Goal: Check status: Check status

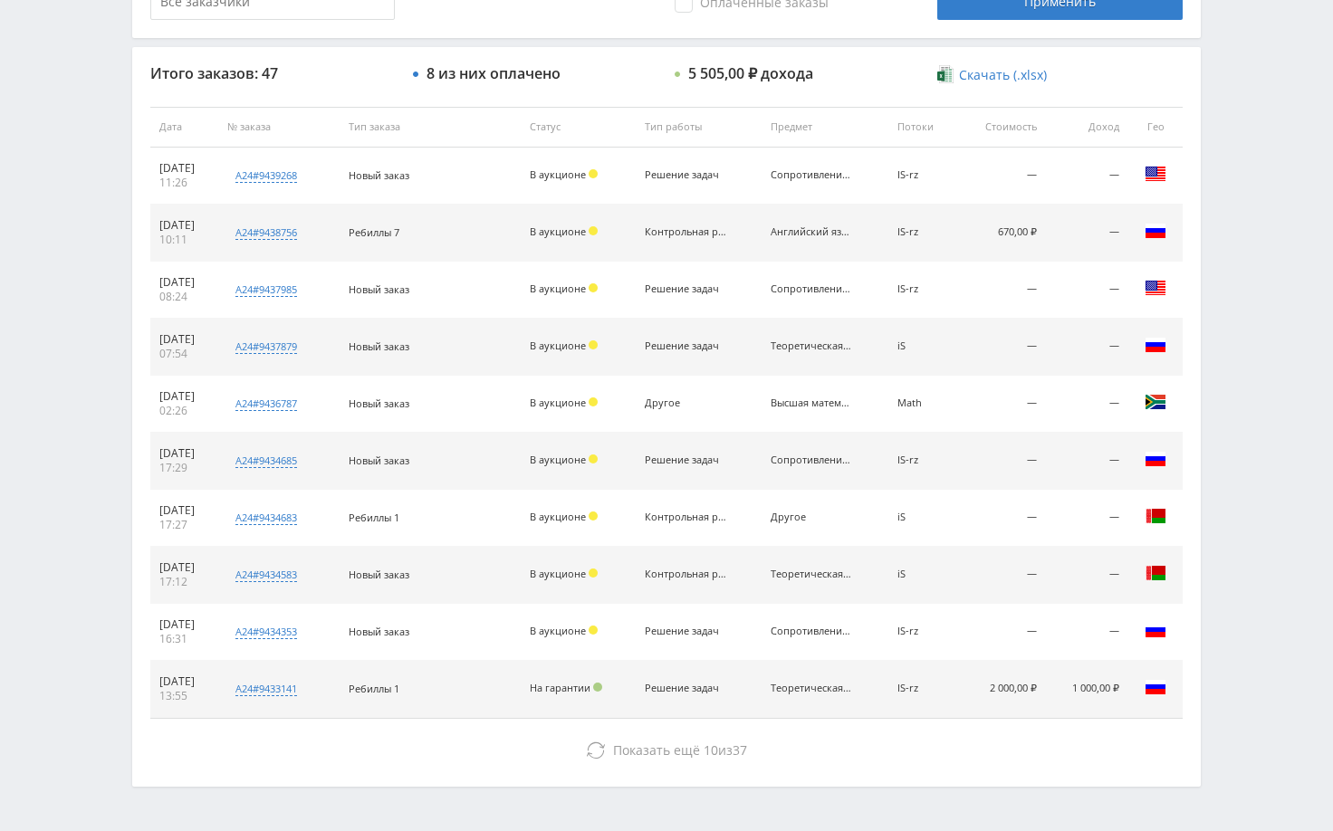
scroll to position [689, 0]
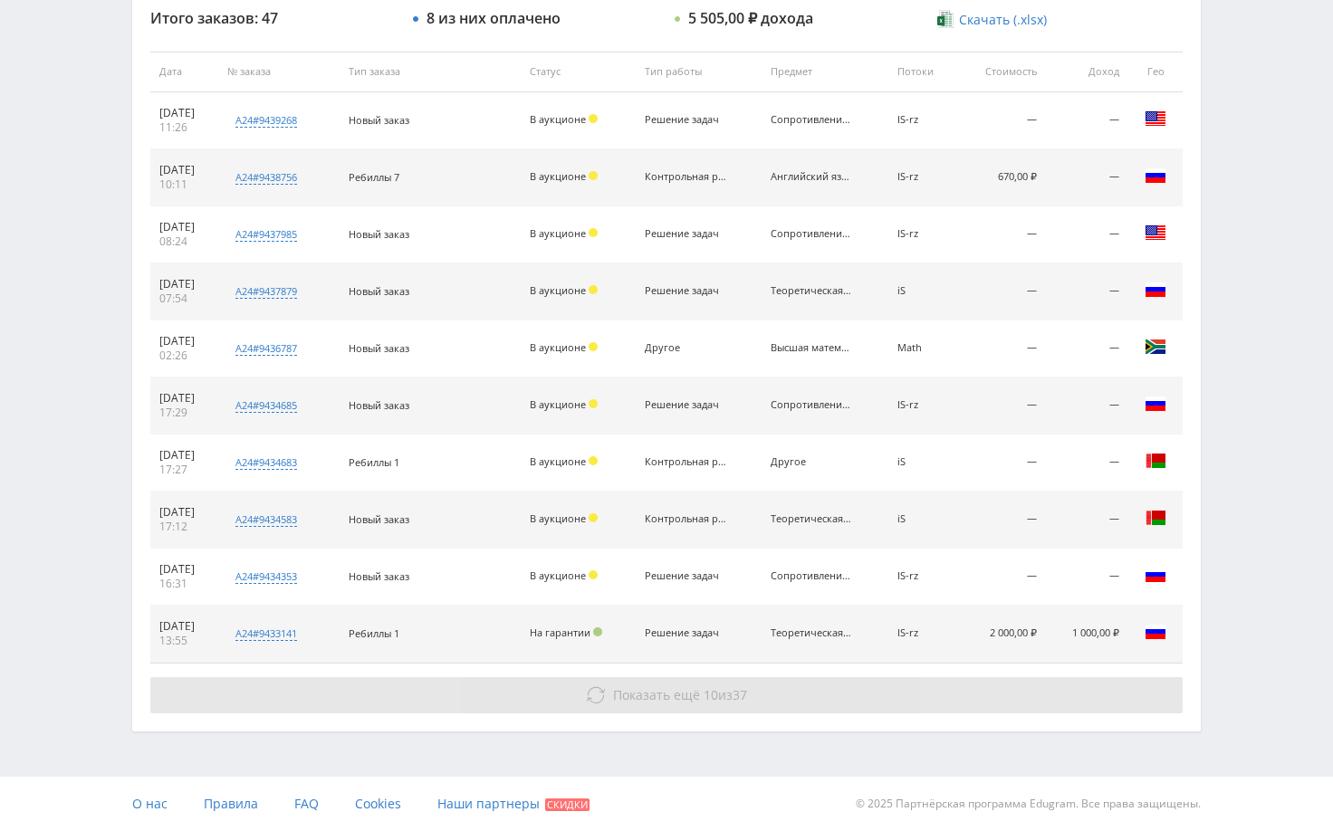
click at [982, 713] on button "Показать ещё 10 из 37" at bounding box center [666, 695] width 1032 height 36
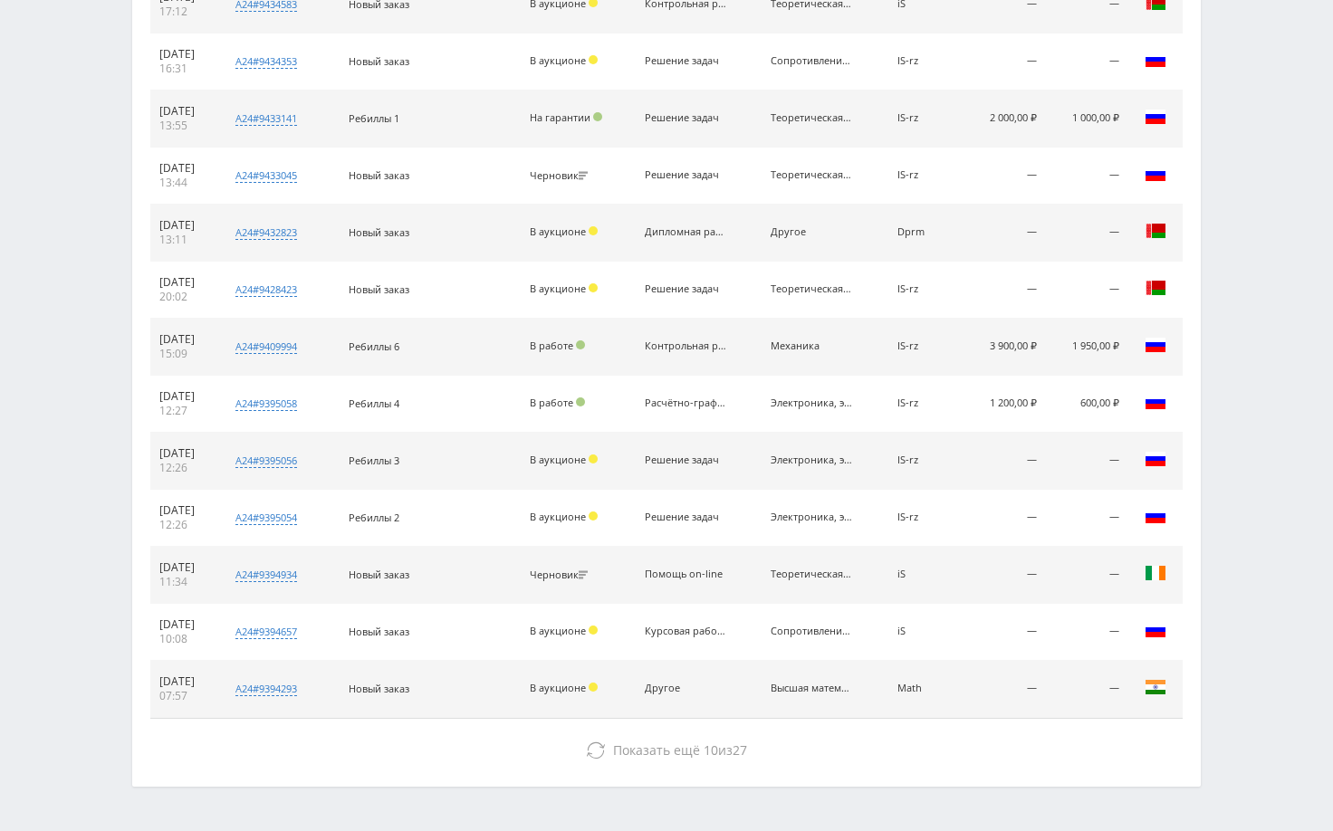
scroll to position [1259, 0]
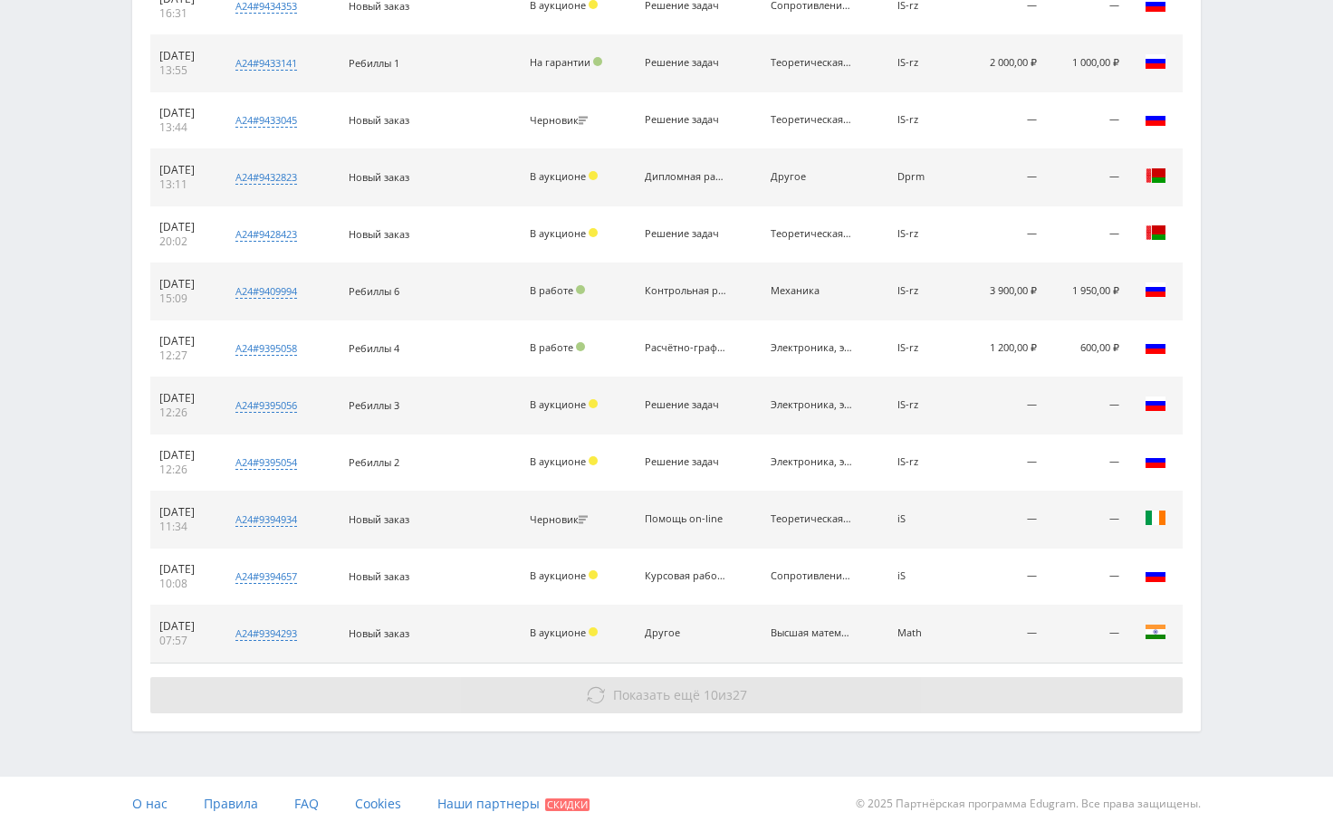
click at [987, 703] on button "Показать ещё 10 из 27" at bounding box center [666, 695] width 1032 height 36
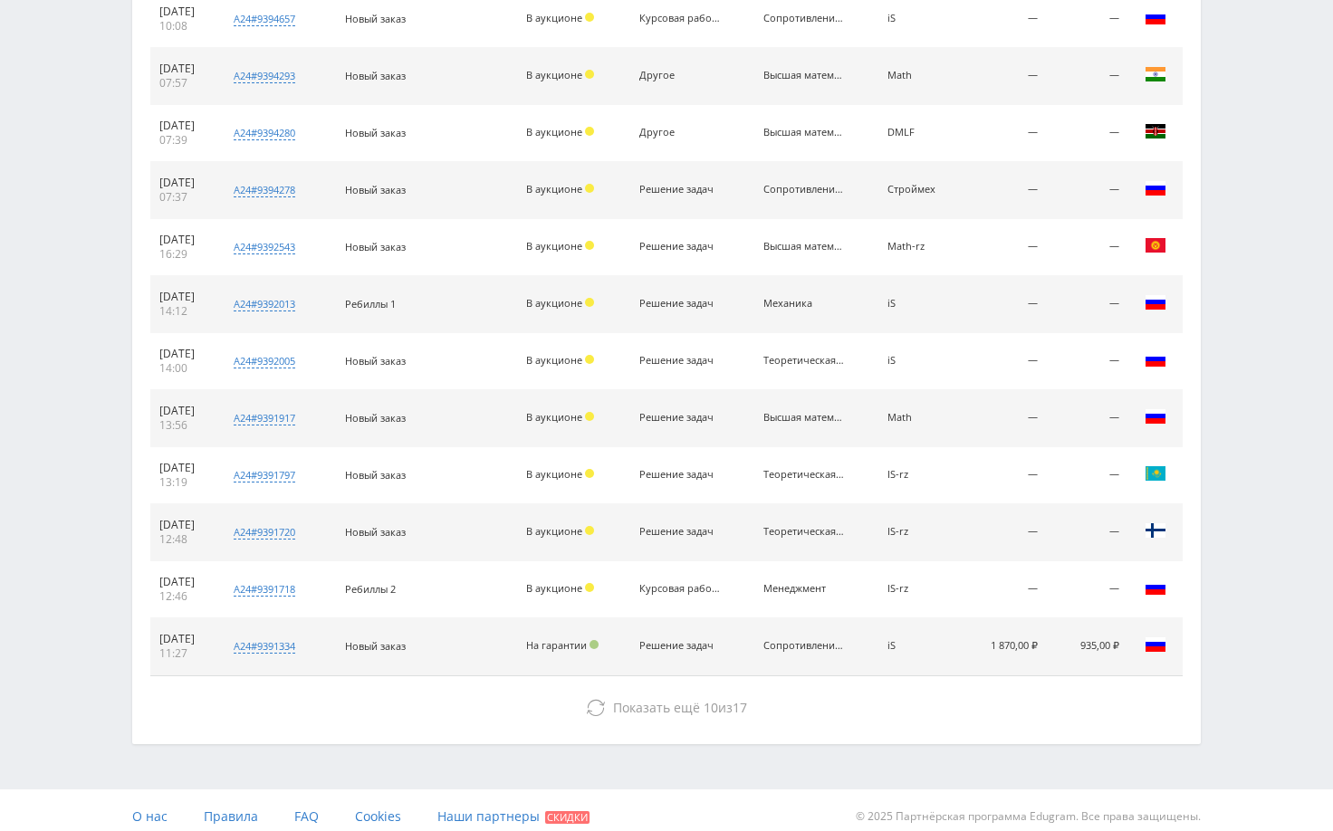
scroll to position [1830, 0]
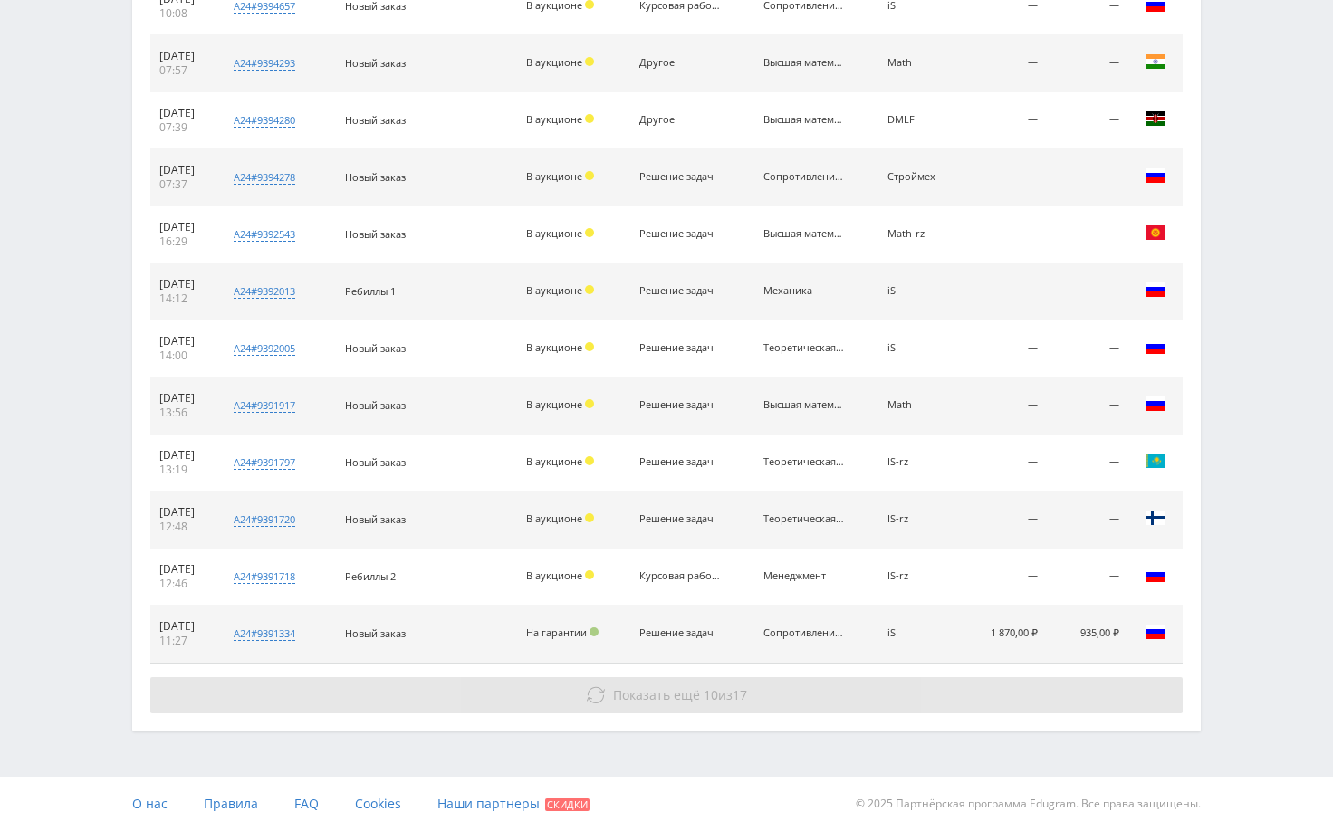
click at [1103, 694] on button "Показать ещё 10 из 17" at bounding box center [666, 695] width 1032 height 36
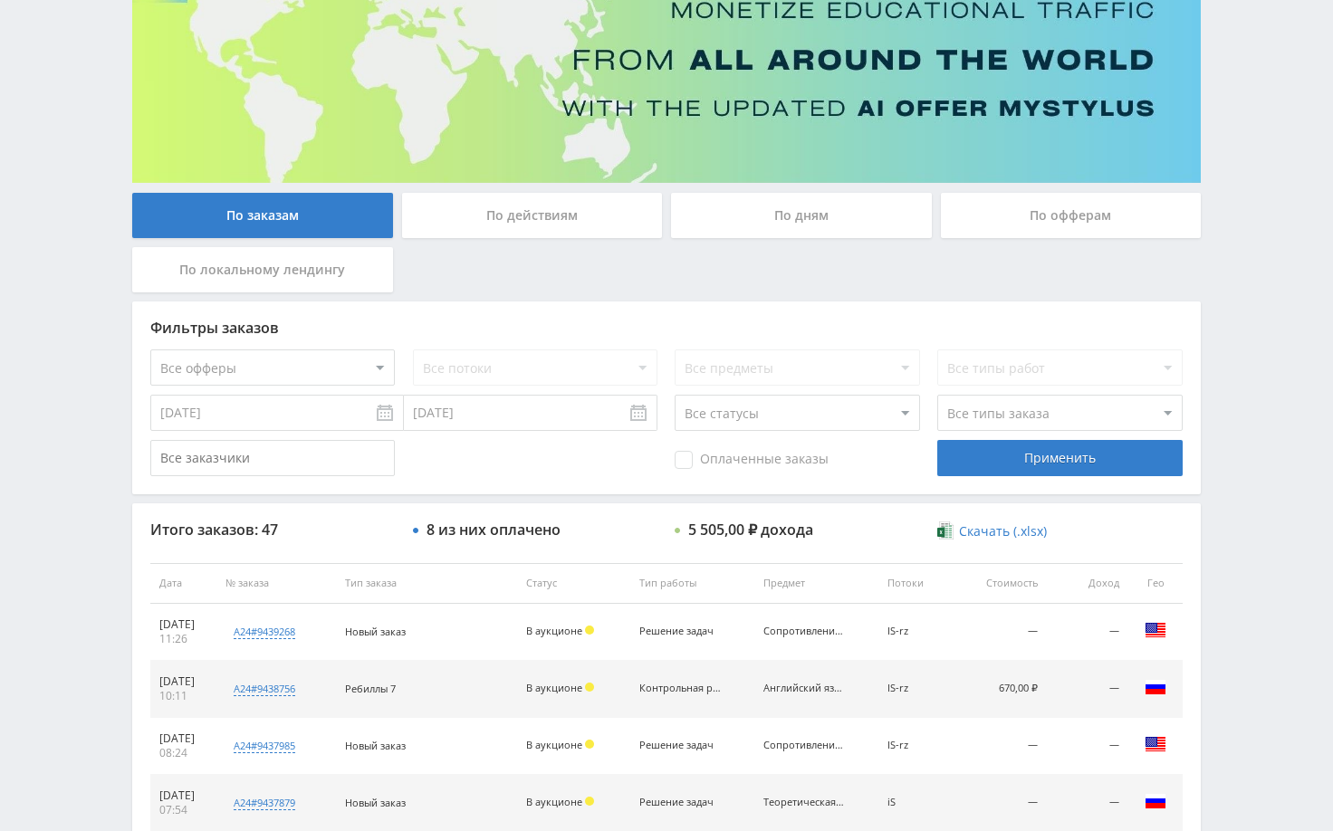
scroll to position [0, 0]
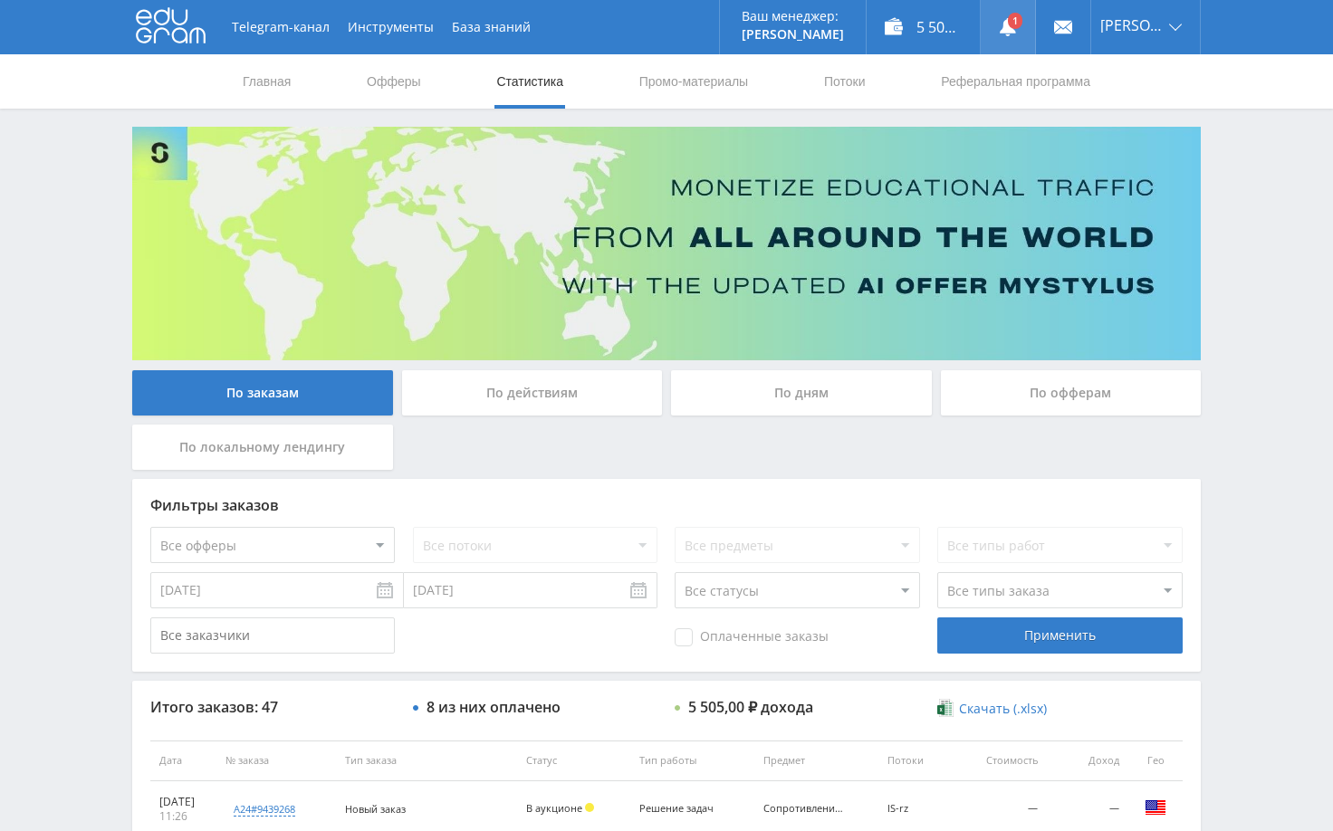
click at [1016, 34] on use at bounding box center [1008, 27] width 16 height 18
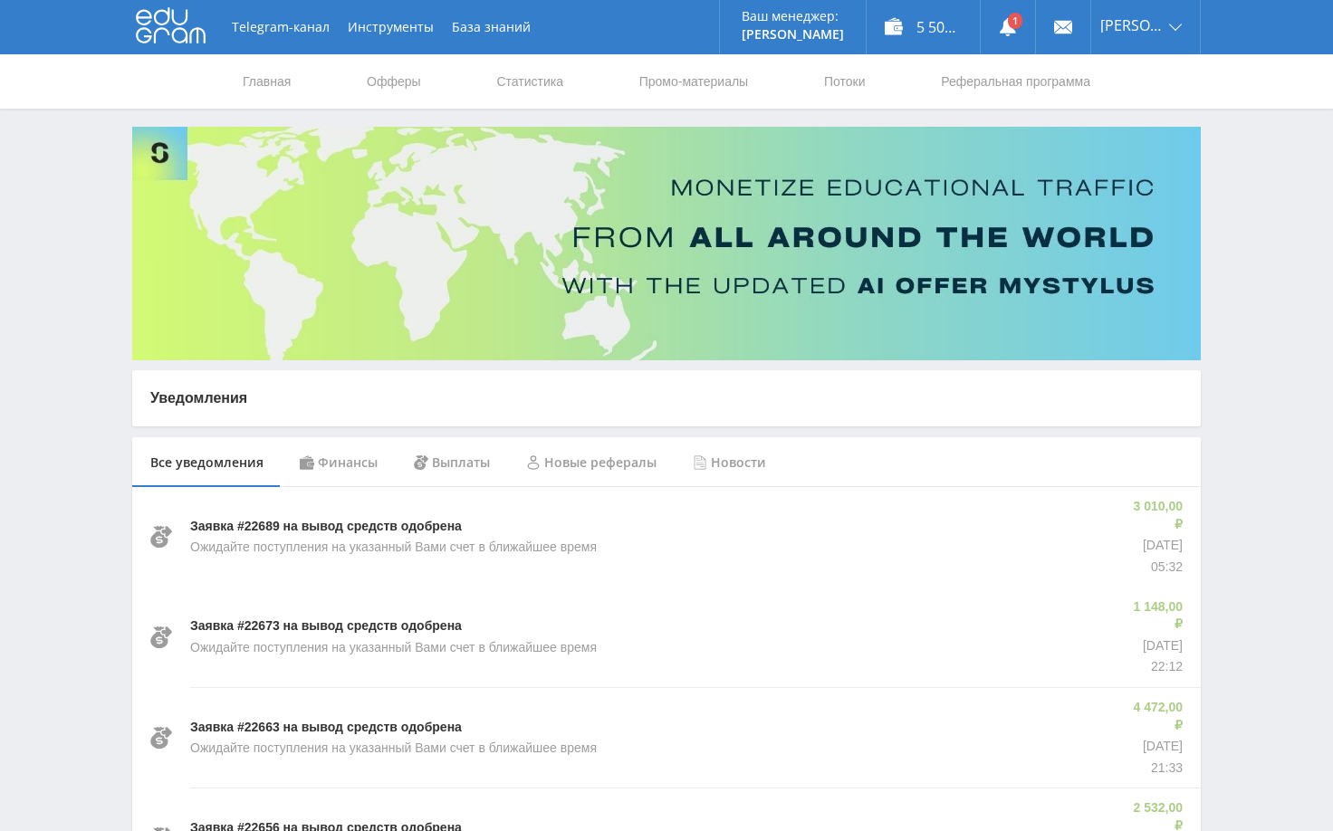
click at [341, 480] on div "Финансы" at bounding box center [339, 462] width 114 height 51
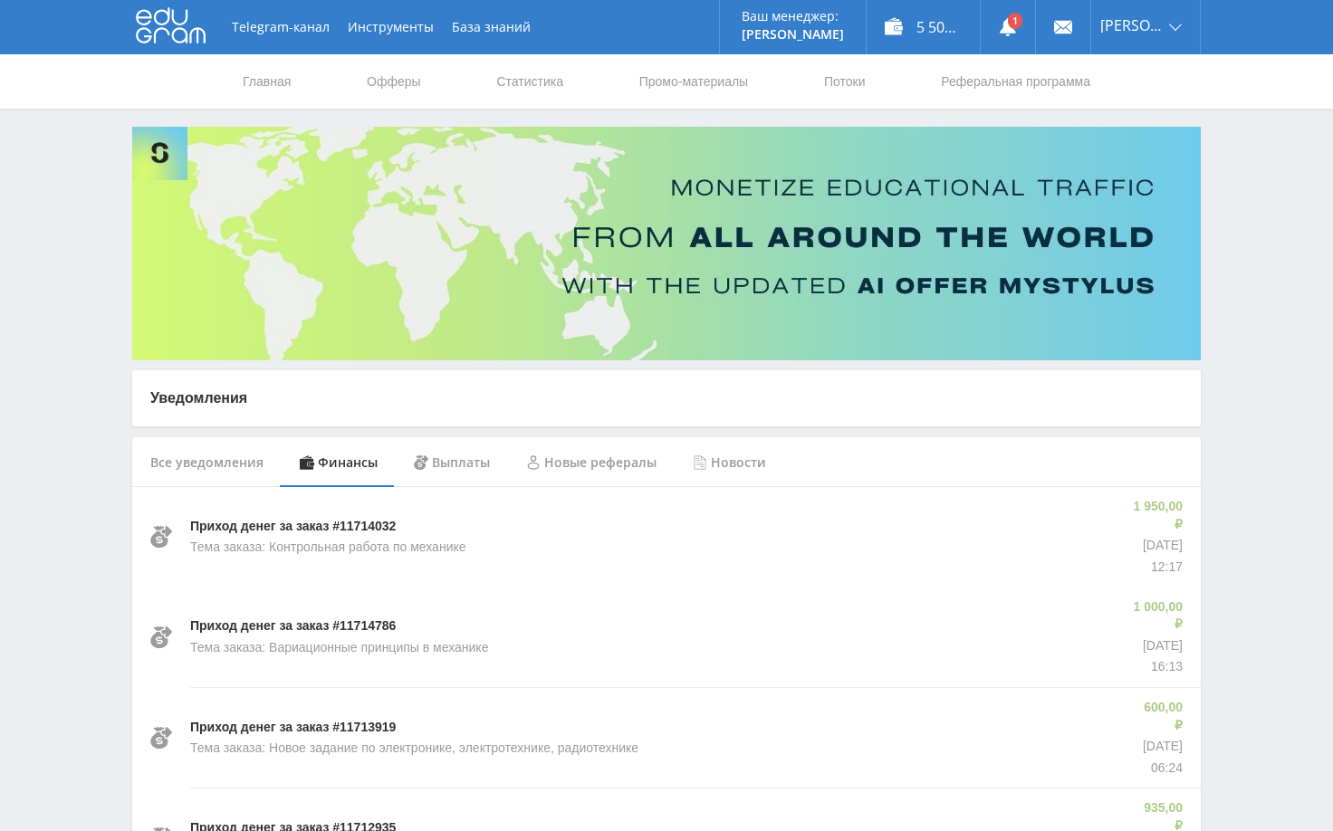
drag, startPoint x: 1217, startPoint y: 517, endPoint x: 1206, endPoint y: 531, distance: 17.4
click at [544, 85] on link "Статистика" at bounding box center [529, 81] width 71 height 54
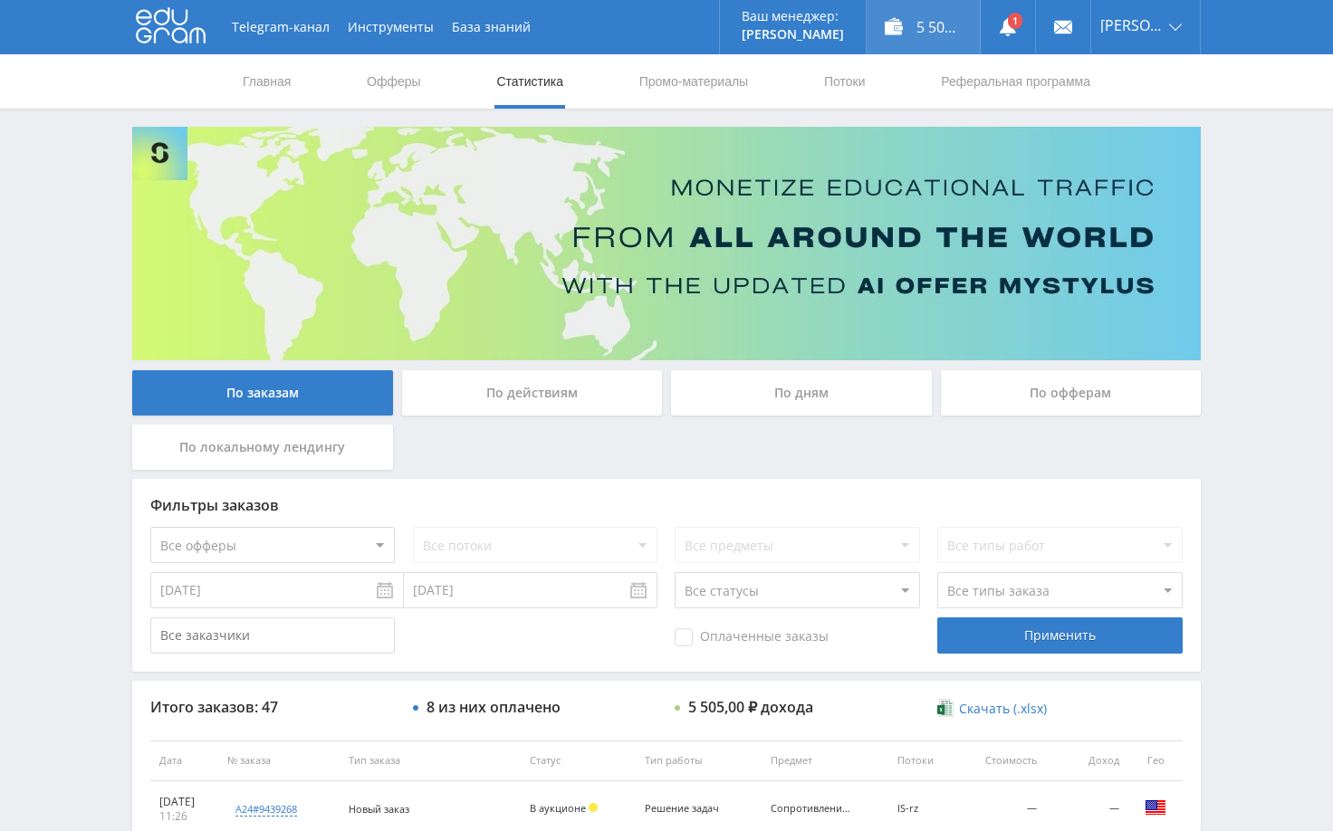
click at [949, 36] on div "5 505,70 ₽" at bounding box center [922, 27] width 113 height 54
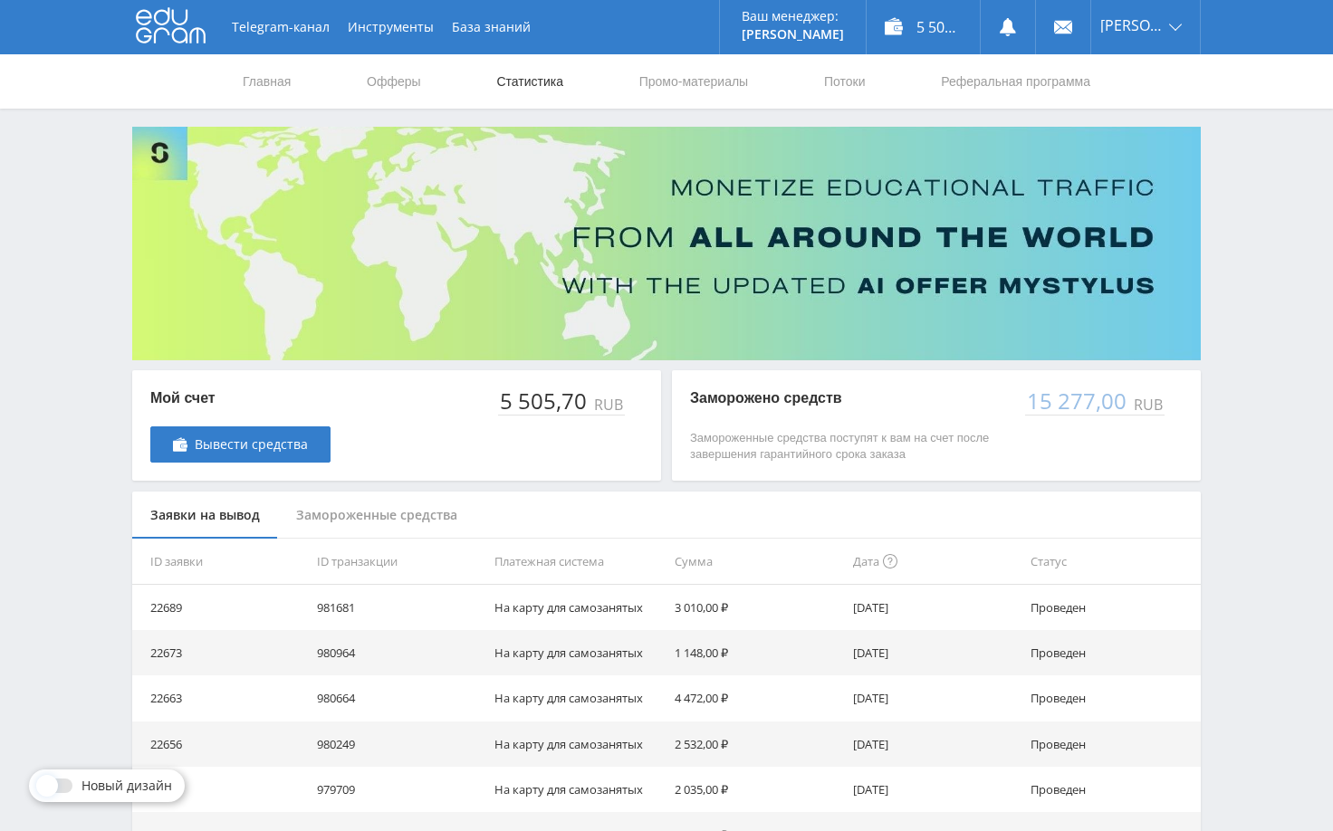
click at [544, 83] on link "Статистика" at bounding box center [529, 81] width 71 height 54
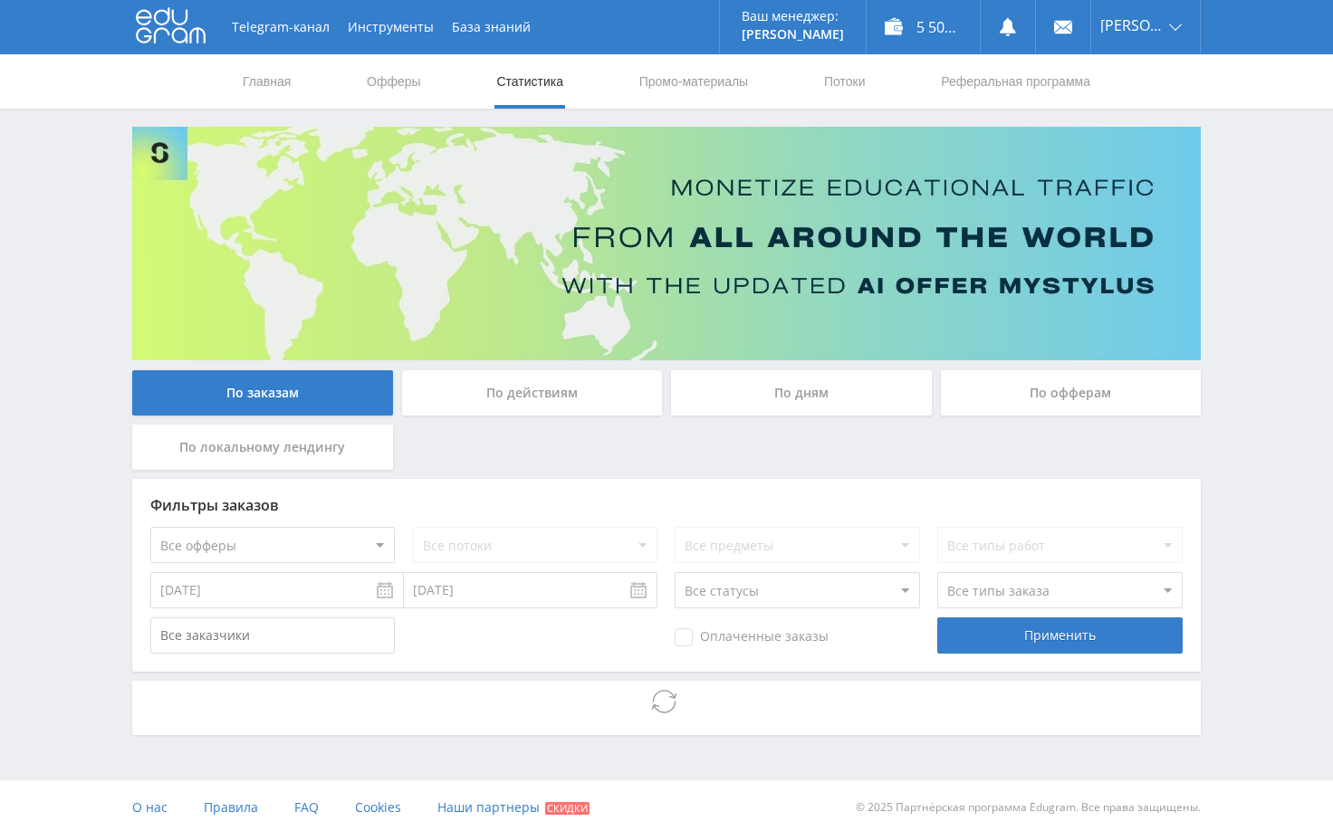
drag, startPoint x: 1252, startPoint y: 382, endPoint x: 1256, endPoint y: 426, distance: 44.5
click at [1255, 383] on div "Telegram-канал Инструменты База знаний Ваш менеджер: [PERSON_NAME] Online @edug…" at bounding box center [666, 417] width 1333 height 835
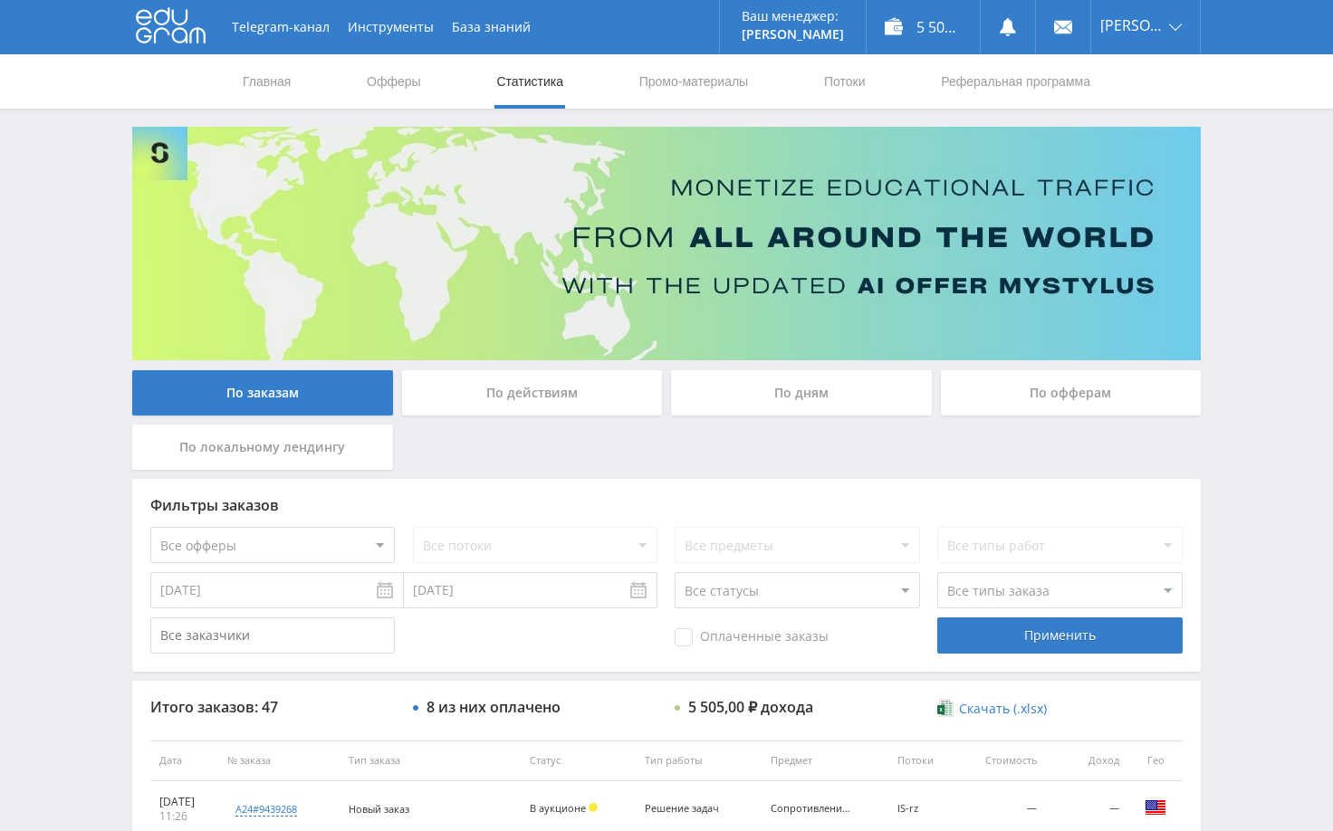
drag, startPoint x: 1258, startPoint y: 295, endPoint x: 1249, endPoint y: 262, distance: 34.5
click at [1258, 292] on div "Telegram-канал Инструменты База знаний Ваш менеджер: [PERSON_NAME] Online @edug…" at bounding box center [666, 760] width 1333 height 1520
click at [1248, 201] on div "Telegram-канал Инструменты База знаний Ваш менеджер: [PERSON_NAME] Online @edug…" at bounding box center [666, 760] width 1333 height 1520
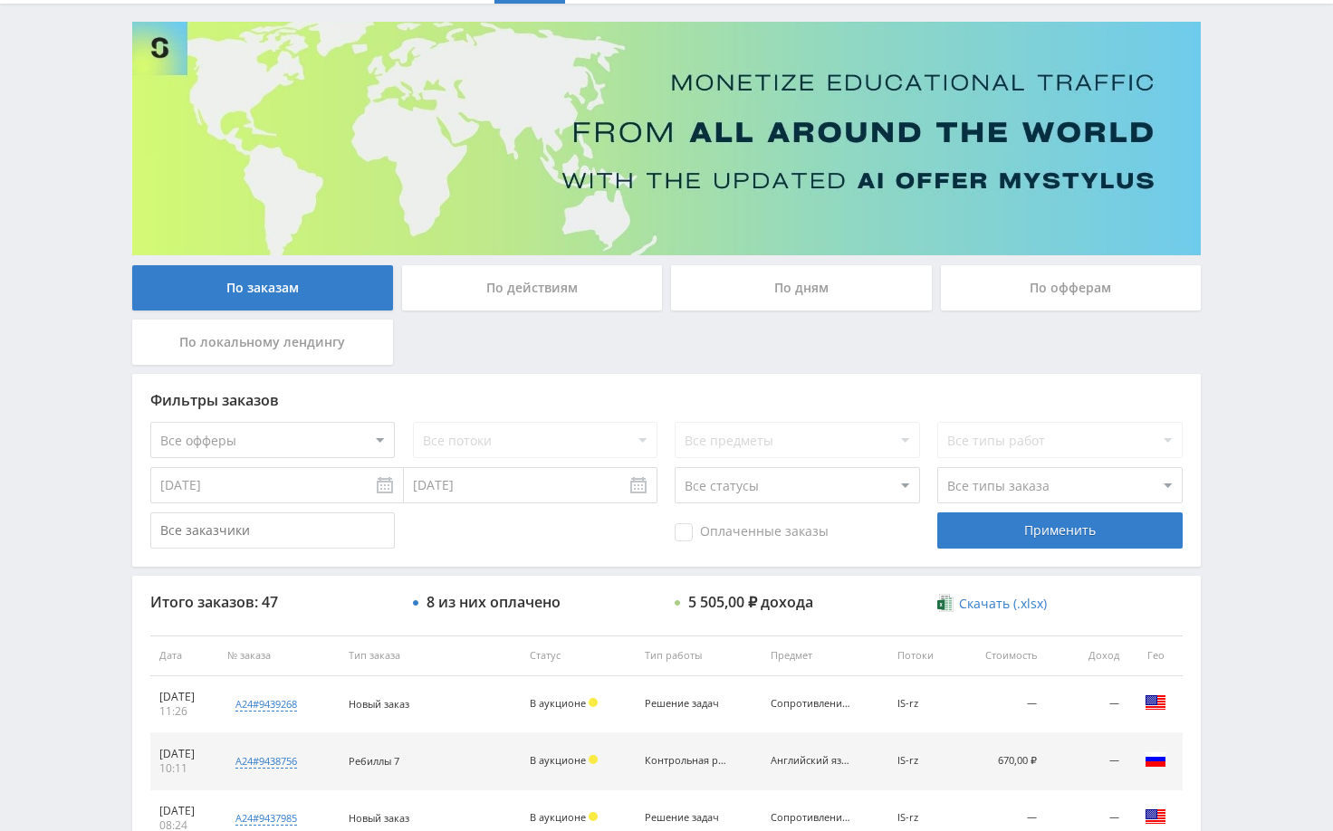
scroll to position [362, 0]
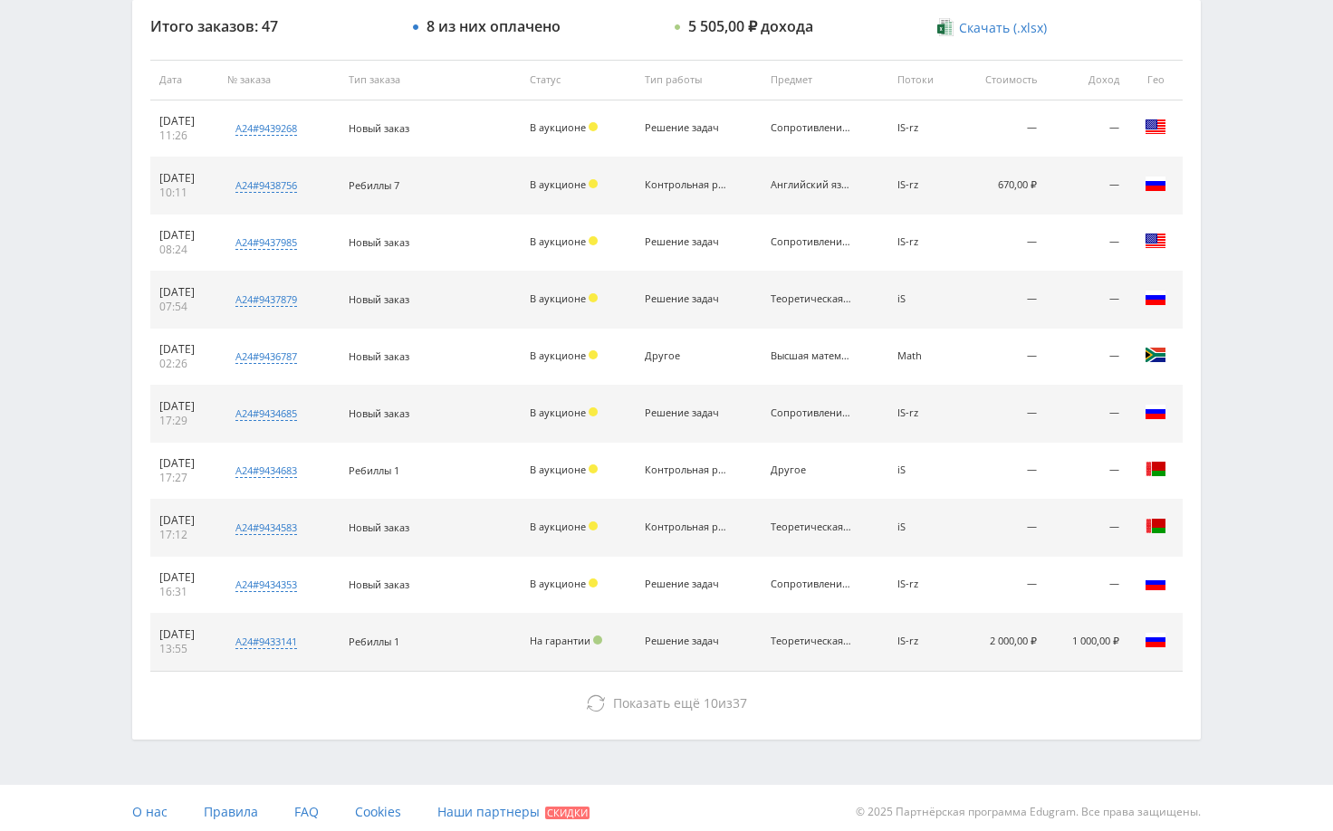
scroll to position [689, 0]
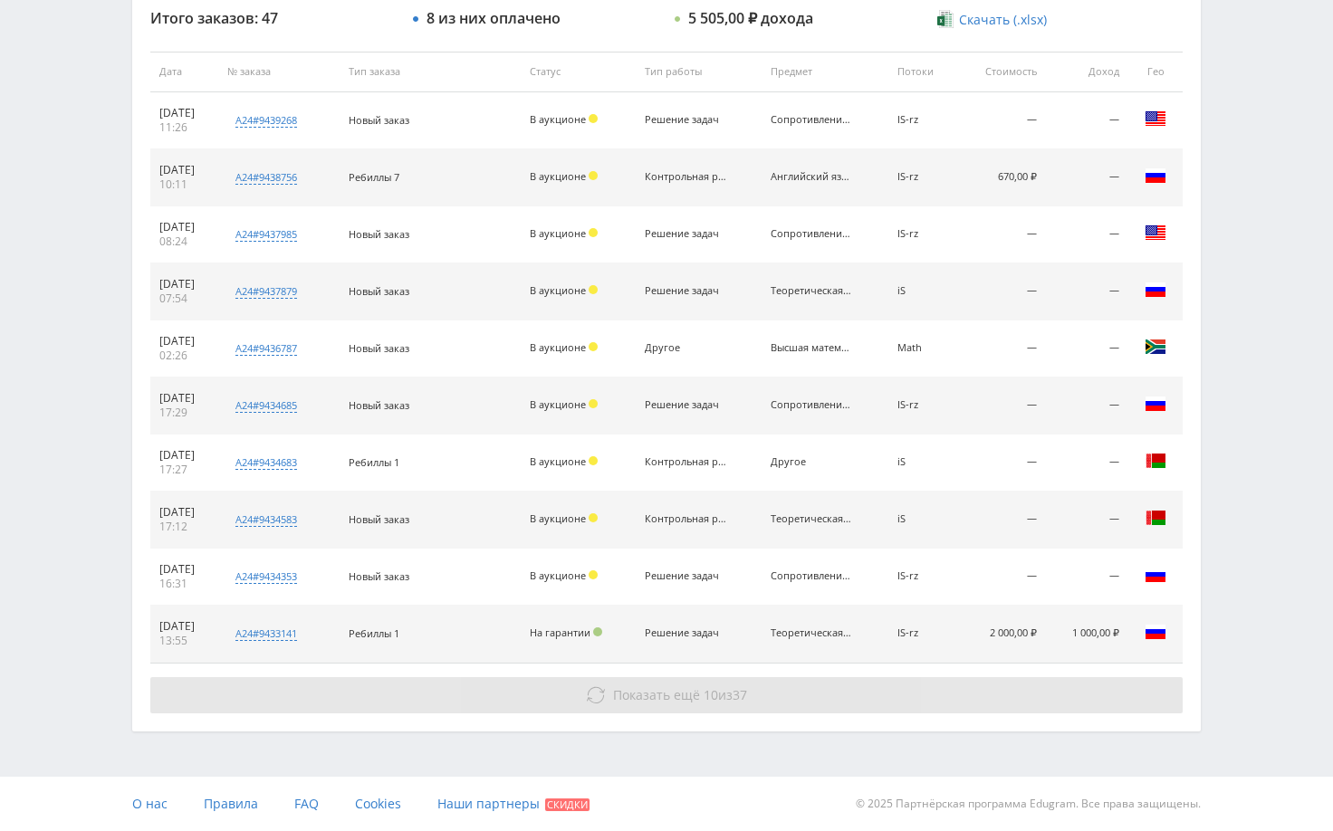
click at [1061, 699] on button "Показать ещё 10 из 37" at bounding box center [666, 695] width 1032 height 36
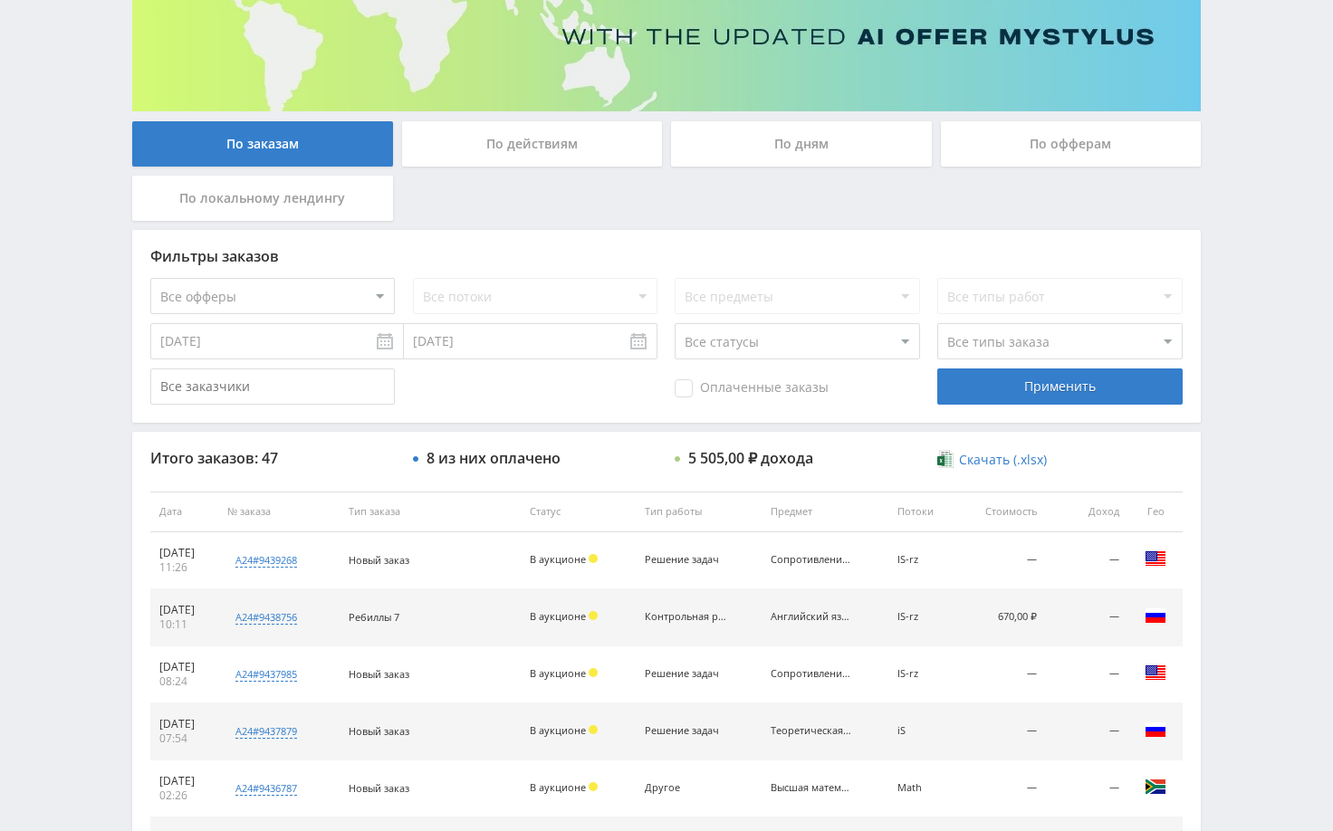
scroll to position [272, 0]
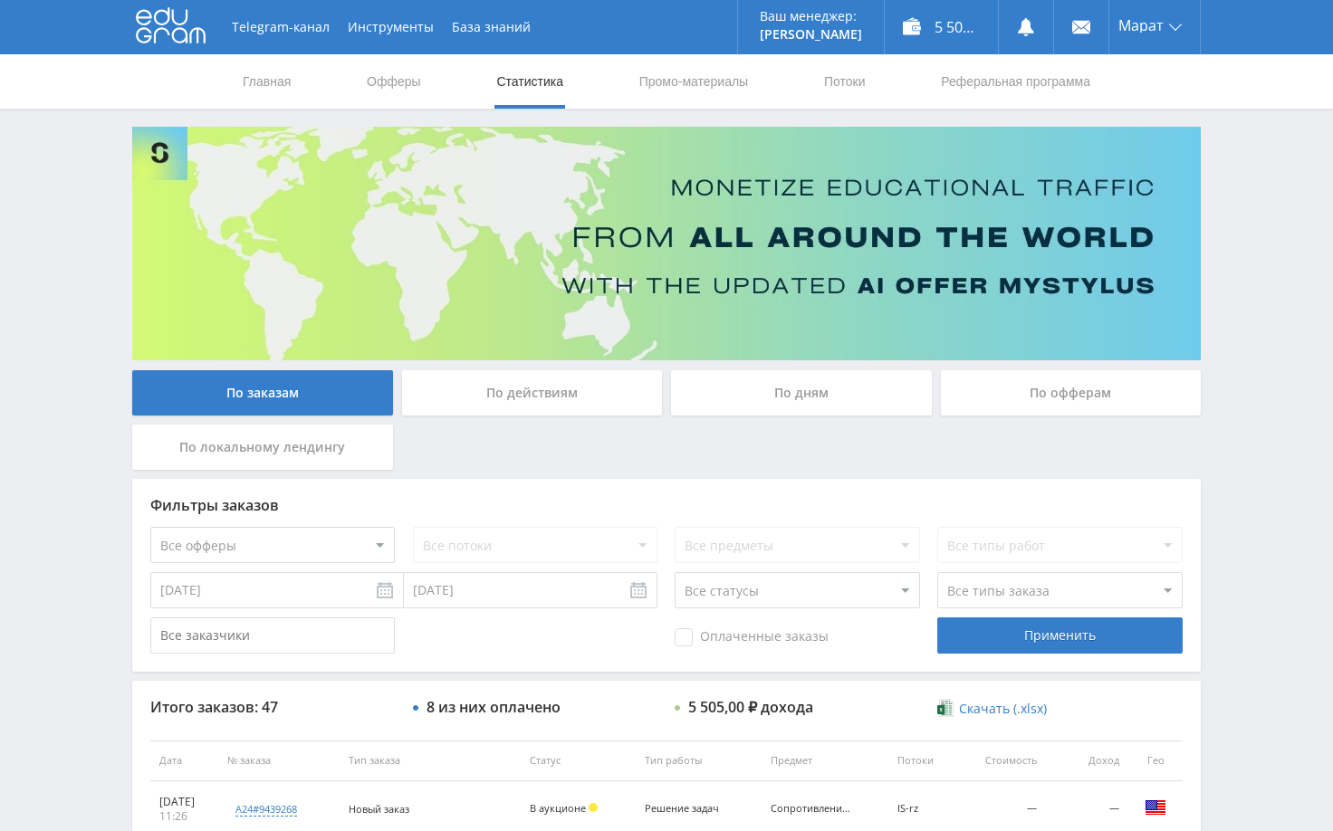
click at [1232, 188] on div "Telegram-канал Инструменты База знаний Ваш менеджер: [PERSON_NAME] Online @edug…" at bounding box center [666, 760] width 1333 height 1520
click at [1264, 199] on div "Telegram-канал Инструменты База знаний Ваш менеджер: [PERSON_NAME] Online @edug…" at bounding box center [666, 760] width 1333 height 1520
click at [1260, 247] on div "Telegram-канал Инструменты База знаний Ваш менеджер: [PERSON_NAME] Online @edug…" at bounding box center [666, 760] width 1333 height 1520
click at [1246, 239] on div "Telegram-канал Инструменты База знаний Ваш менеджер: [PERSON_NAME] Online @edug…" at bounding box center [666, 760] width 1333 height 1520
click at [1228, 454] on div "Telegram-канал Инструменты База знаний Ваш менеджер: [PERSON_NAME] Online @edug…" at bounding box center [666, 760] width 1333 height 1520
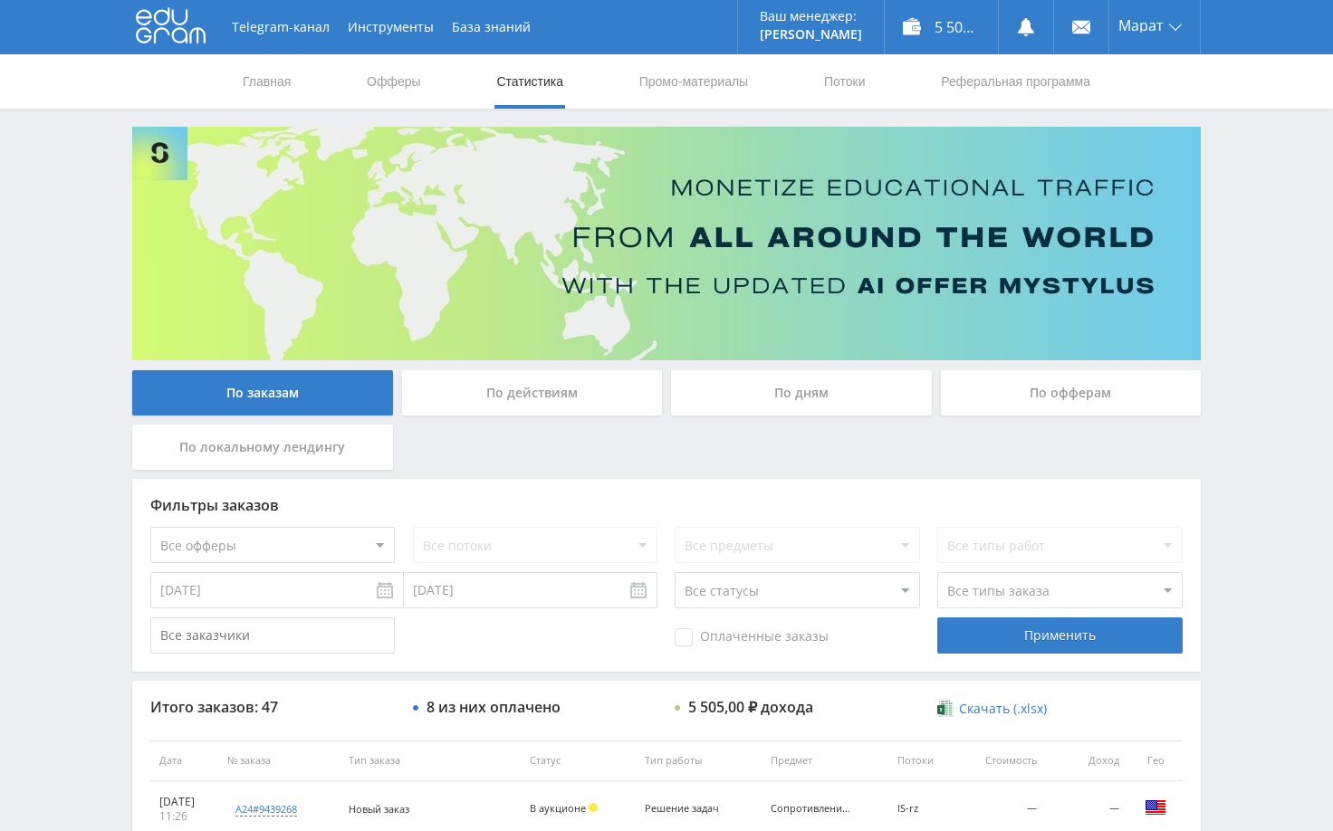
click at [1247, 433] on div "Telegram-канал Инструменты База знаний Ваш менеджер: [PERSON_NAME] Online @edug…" at bounding box center [666, 760] width 1333 height 1520
click at [1244, 404] on div "Telegram-канал Инструменты База знаний Ваш менеджер: [PERSON_NAME] Online @edug…" at bounding box center [666, 760] width 1333 height 1520
click at [1238, 498] on div "Telegram-канал Инструменты База знаний Ваш менеджер: [PERSON_NAME] Online @edug…" at bounding box center [666, 760] width 1333 height 1520
drag, startPoint x: 1248, startPoint y: 397, endPoint x: 1246, endPoint y: 422, distance: 25.5
click at [1248, 398] on div "Telegram-канал Инструменты База знаний Ваш менеджер: [PERSON_NAME] Online @edug…" at bounding box center [666, 760] width 1333 height 1520
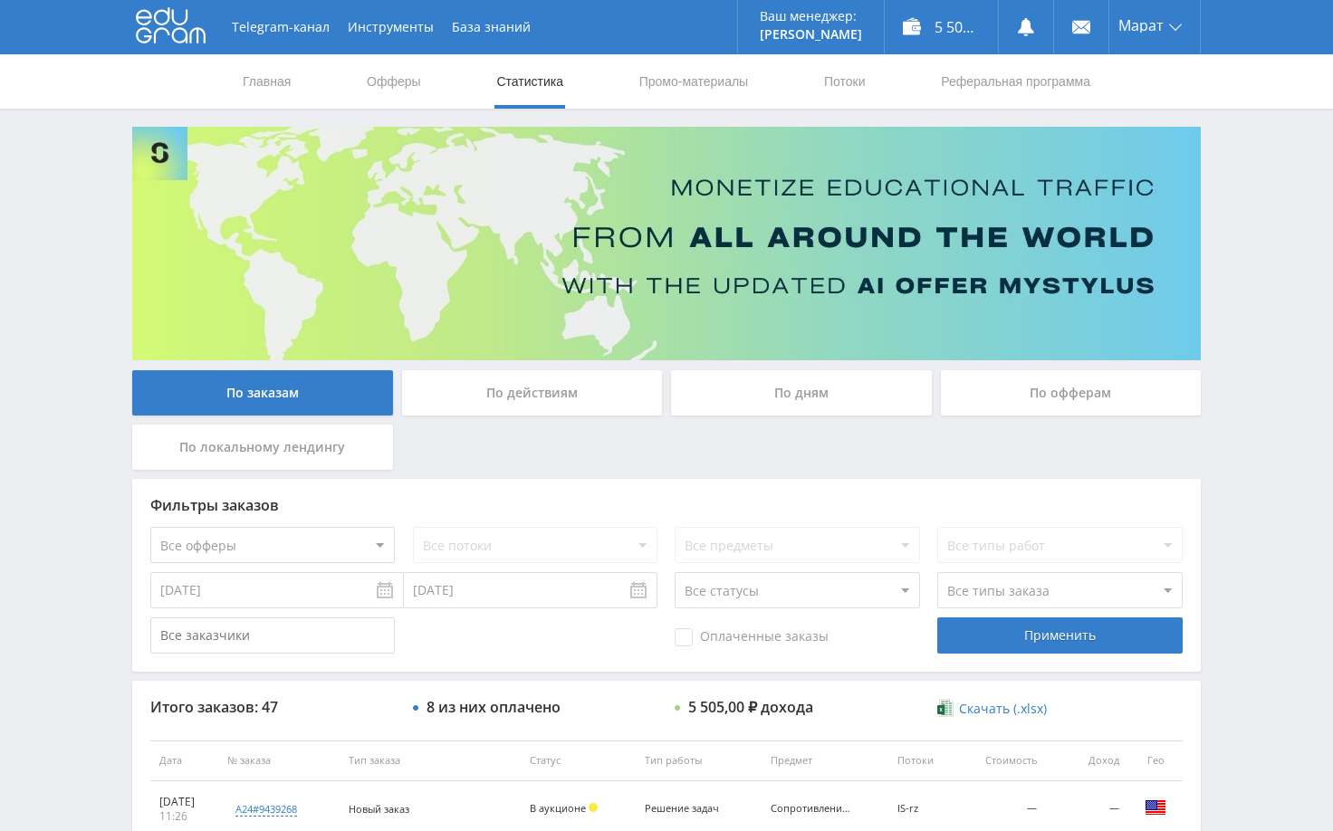
drag, startPoint x: 1274, startPoint y: 253, endPoint x: 1268, endPoint y: 234, distance: 19.8
click at [1274, 251] on div "Telegram-канал Инструменты База знаний Ваш менеджер: [PERSON_NAME] Online @edug…" at bounding box center [666, 760] width 1333 height 1520
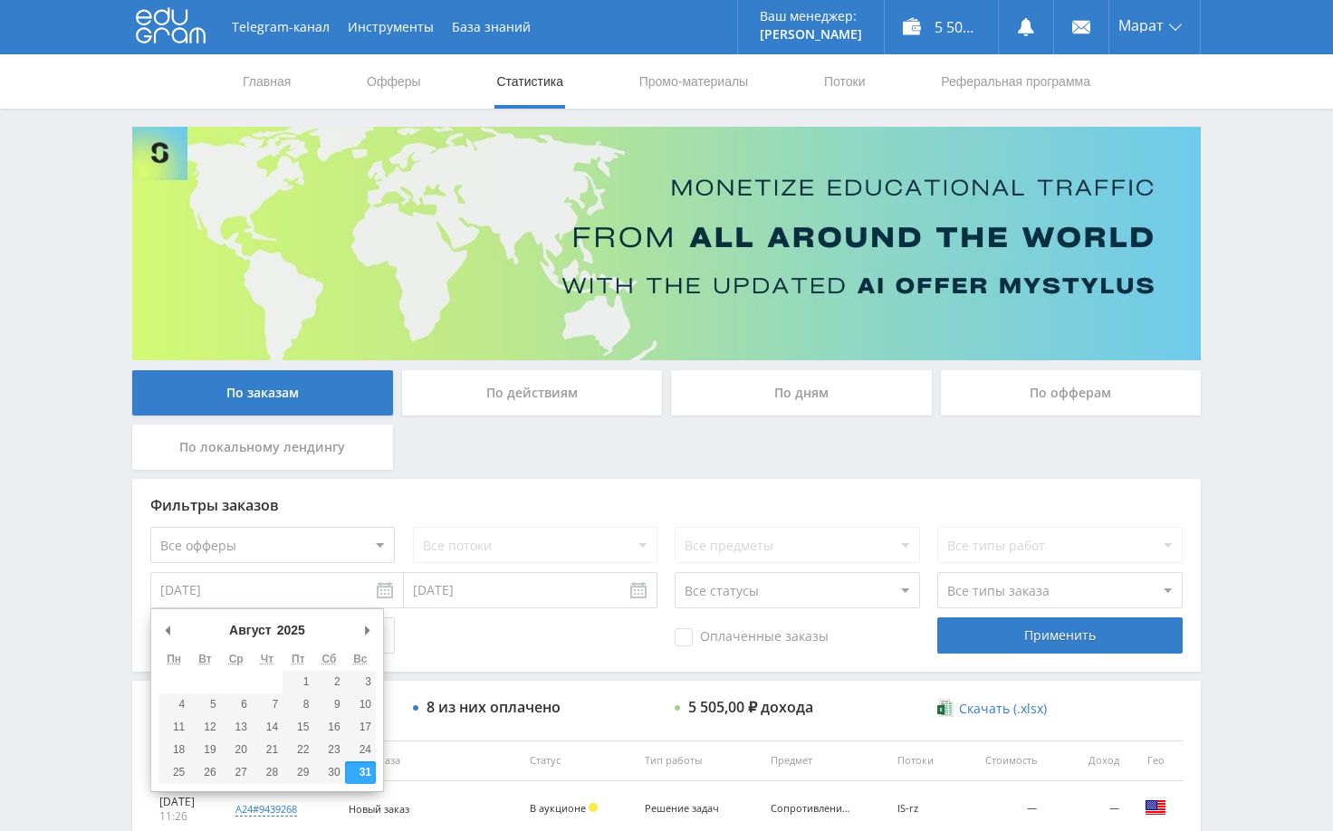
click at [377, 589] on input "[DATE]" at bounding box center [276, 590] width 253 height 36
click at [299, 627] on select "2015 2016 2017 2018 2019 2020 2021 2022 2023 2024 2025" at bounding box center [298, 630] width 49 height 18
type input "31.08.2024"
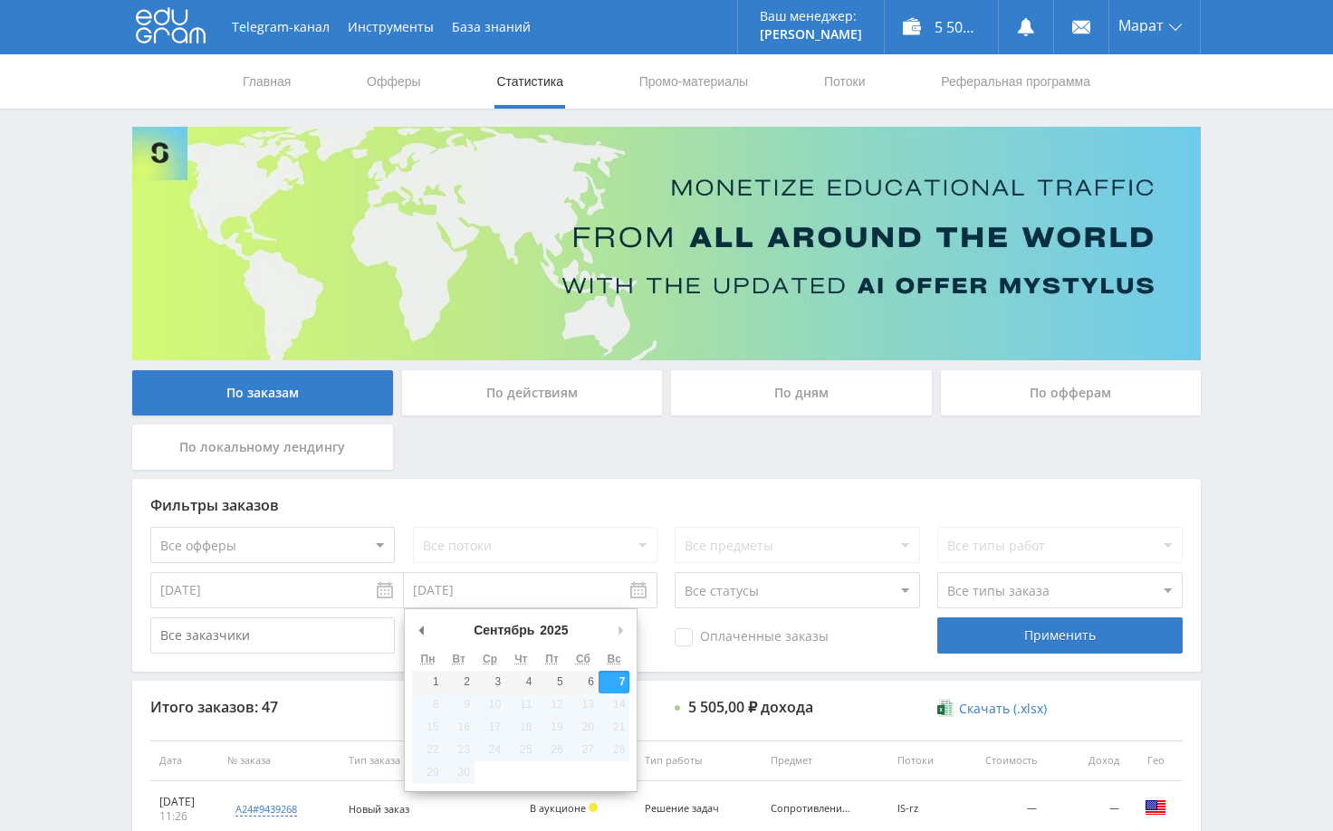
click at [639, 593] on input "[DATE]" at bounding box center [530, 590] width 253 height 36
click at [558, 634] on select "2015 2016 2017 2018 2019 2020 2021 2022 2023 2024 2025" at bounding box center [561, 630] width 49 height 18
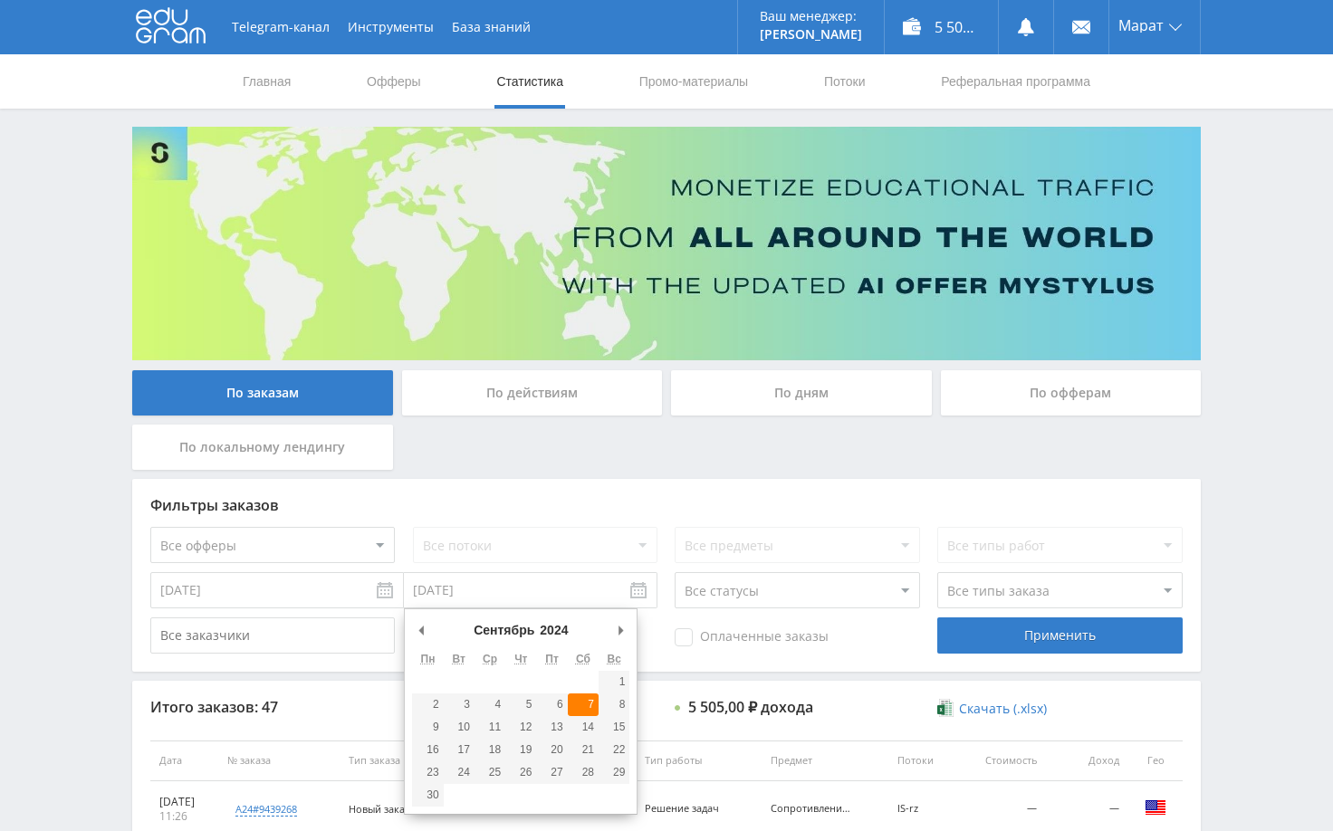
type input "07.09.2024"
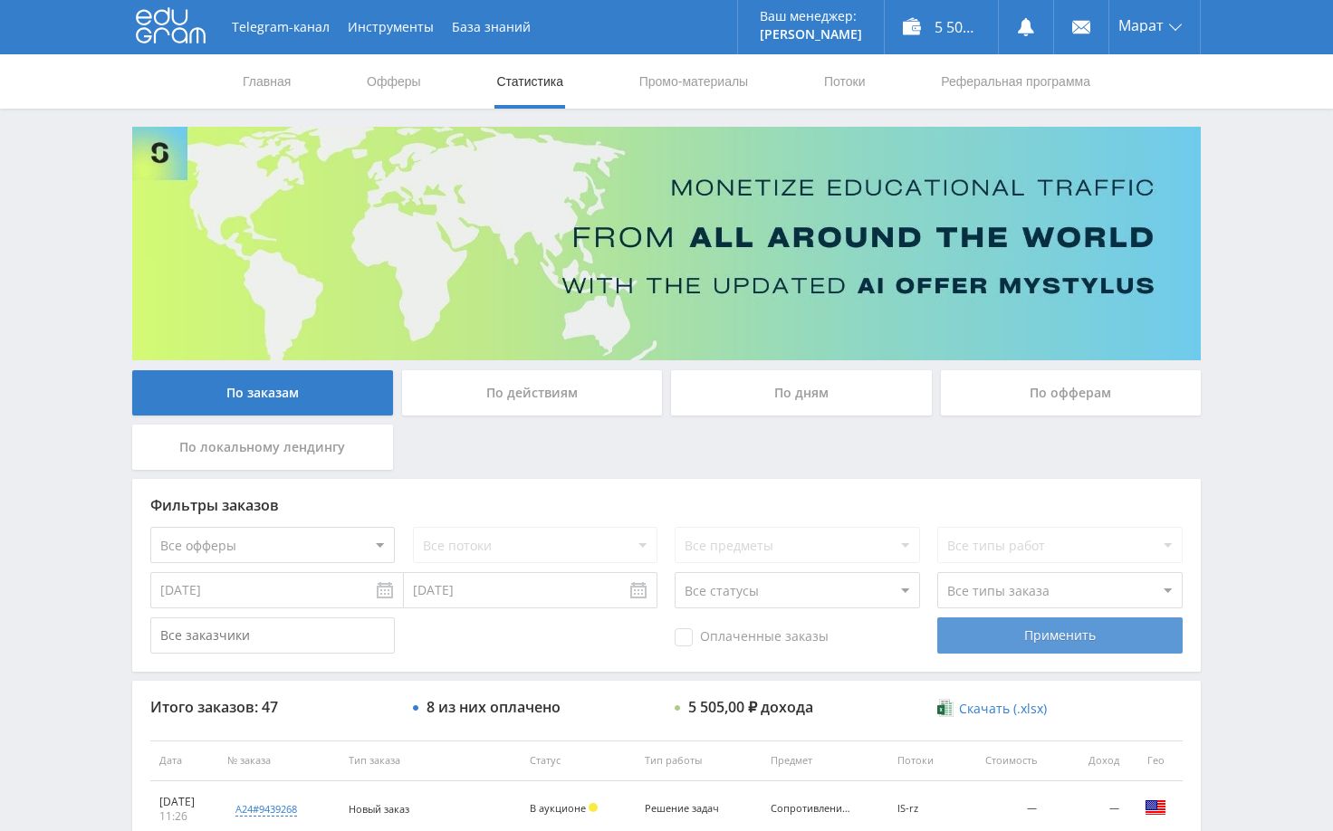
click at [1050, 641] on div "Применить" at bounding box center [1059, 635] width 244 height 36
click at [1279, 182] on div "Telegram-канал Инструменты База знаний Ваш менеджер: [PERSON_NAME] Online @edug…" at bounding box center [666, 760] width 1333 height 1520
click at [1253, 186] on div "Telegram-канал Инструменты База знаний Ваш менеджер: [PERSON_NAME] Online @edug…" at bounding box center [666, 760] width 1333 height 1520
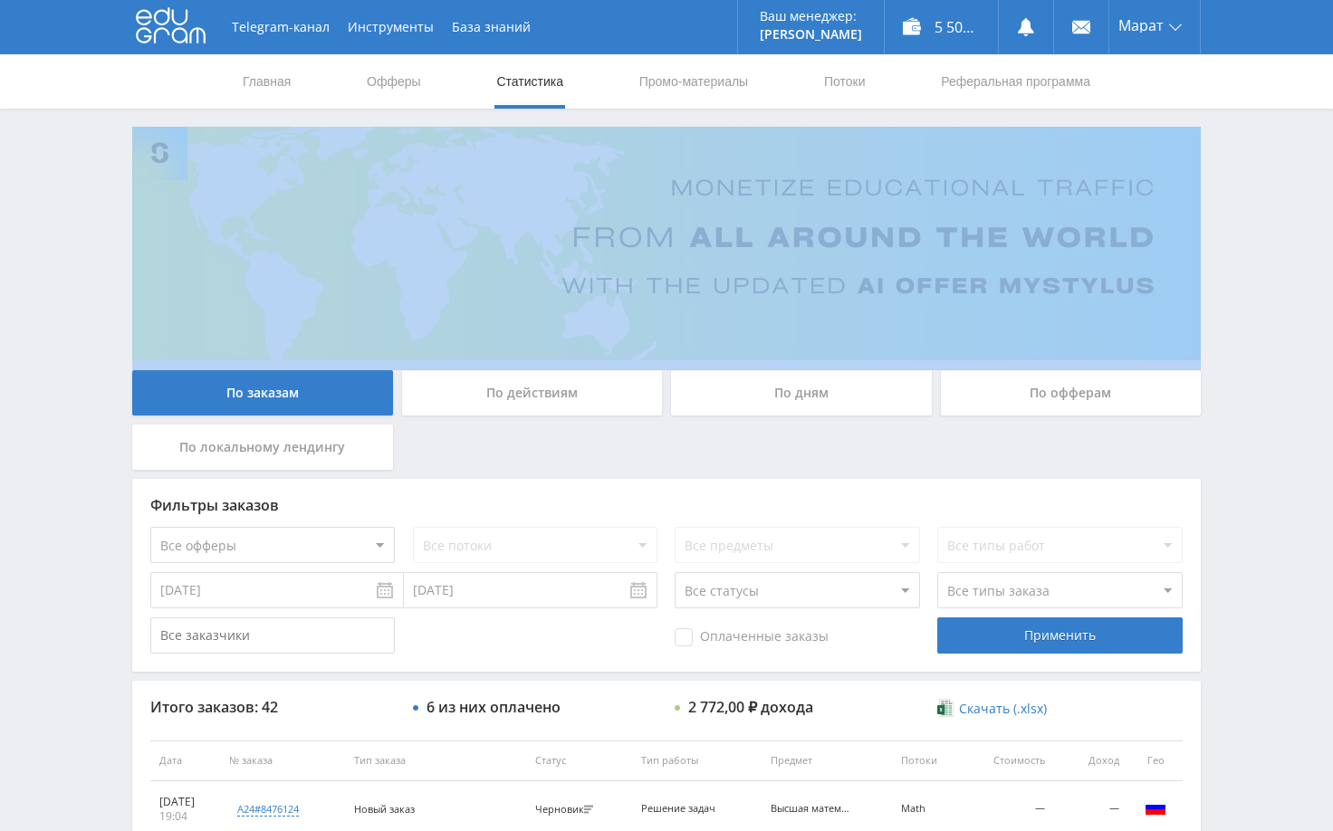
click at [1253, 186] on div "Telegram-канал Инструменты База знаний Ваш менеджер: [PERSON_NAME] Online @edug…" at bounding box center [666, 760] width 1333 height 1520
click at [1241, 178] on div "Telegram-канал Инструменты База знаний Ваш менеджер: [PERSON_NAME] Online @edug…" at bounding box center [666, 760] width 1333 height 1520
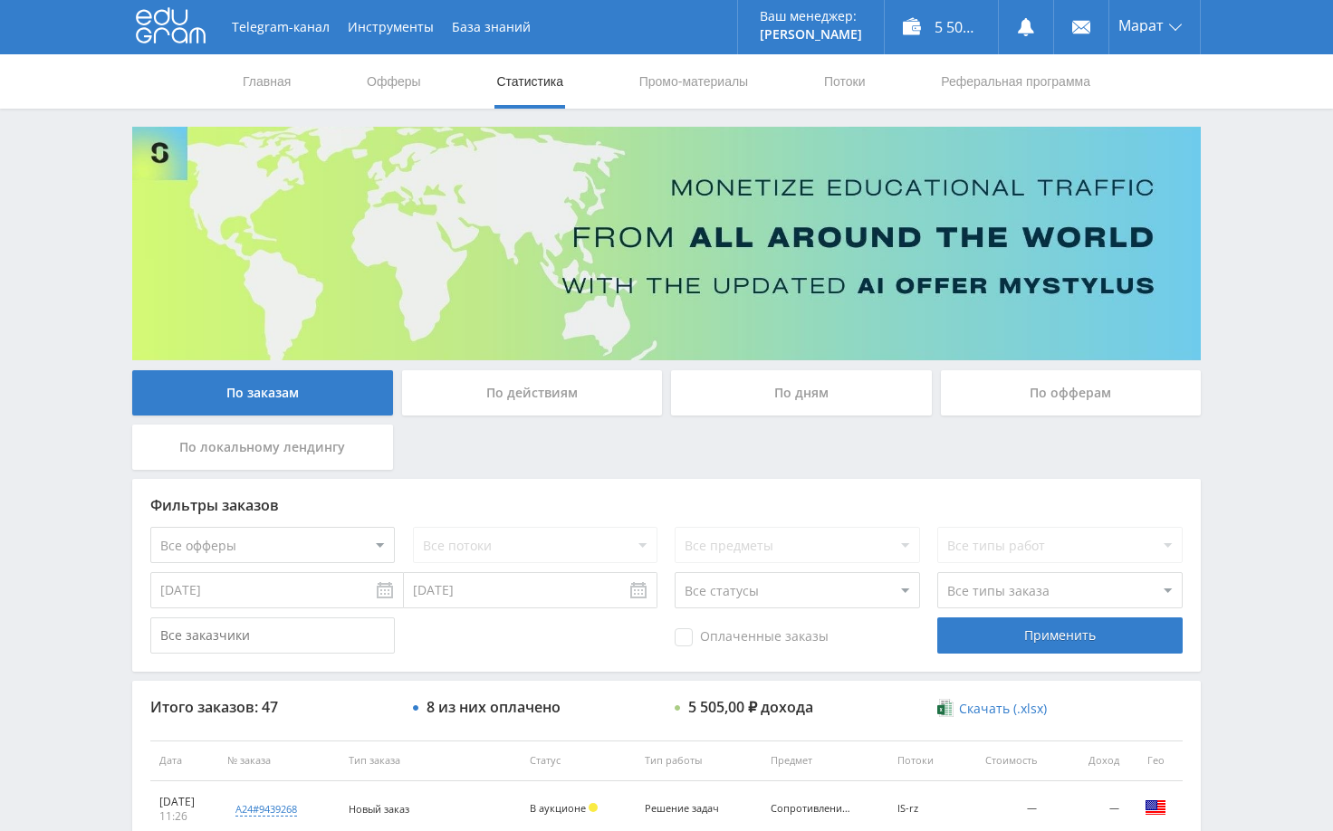
drag, startPoint x: 1251, startPoint y: 197, endPoint x: 1181, endPoint y: 81, distance: 135.2
click at [1251, 196] on div "Telegram-канал Инструменты База знаний Ваш менеджер: [PERSON_NAME] Online @edug…" at bounding box center [666, 760] width 1333 height 1520
click at [1280, 216] on div "Telegram-канал Инструменты База знаний Ваш менеджер: [PERSON_NAME] Online @edug…" at bounding box center [666, 760] width 1333 height 1520
